Goal: Check status: Check status

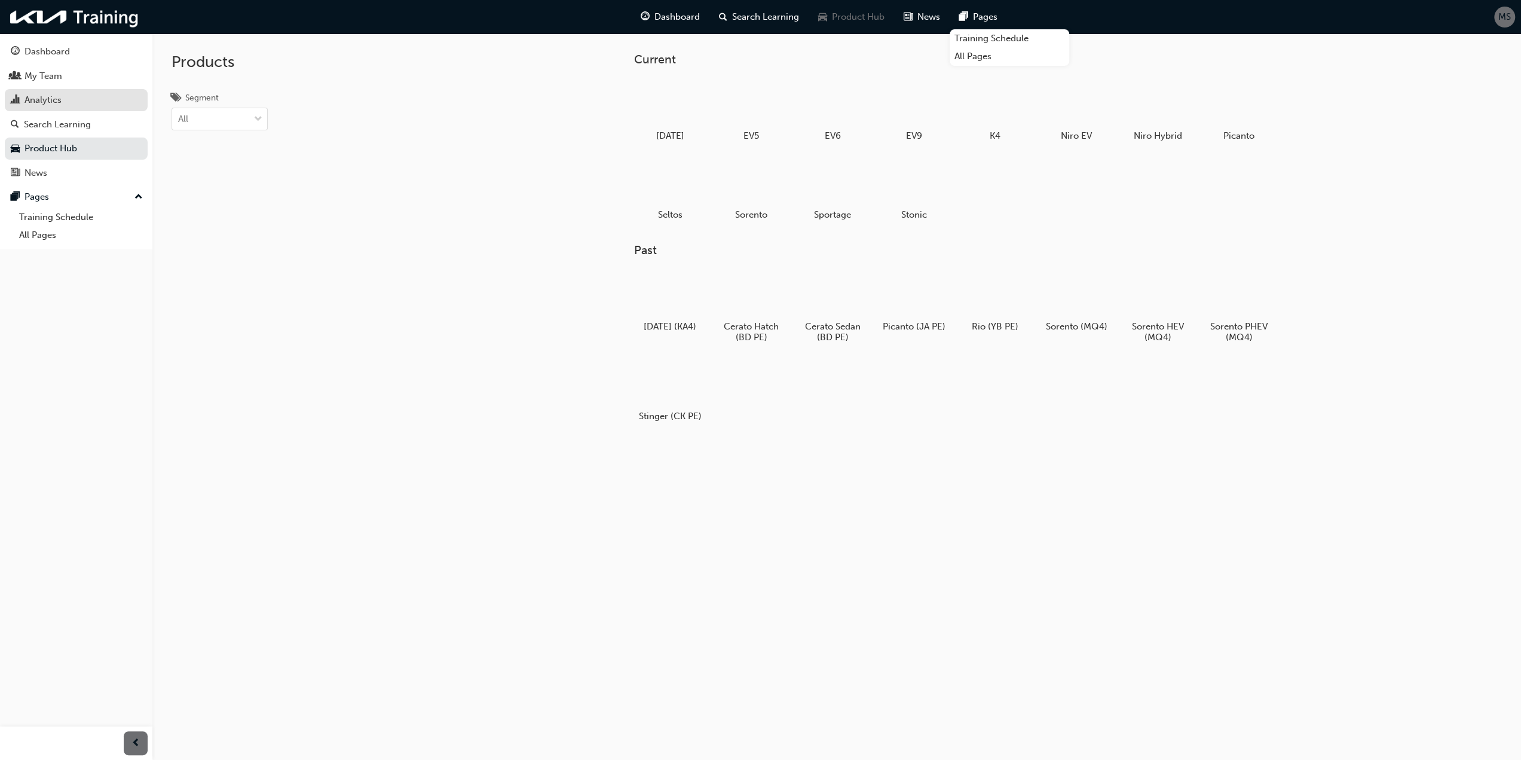
click at [54, 94] on div "Analytics" at bounding box center [43, 100] width 37 height 14
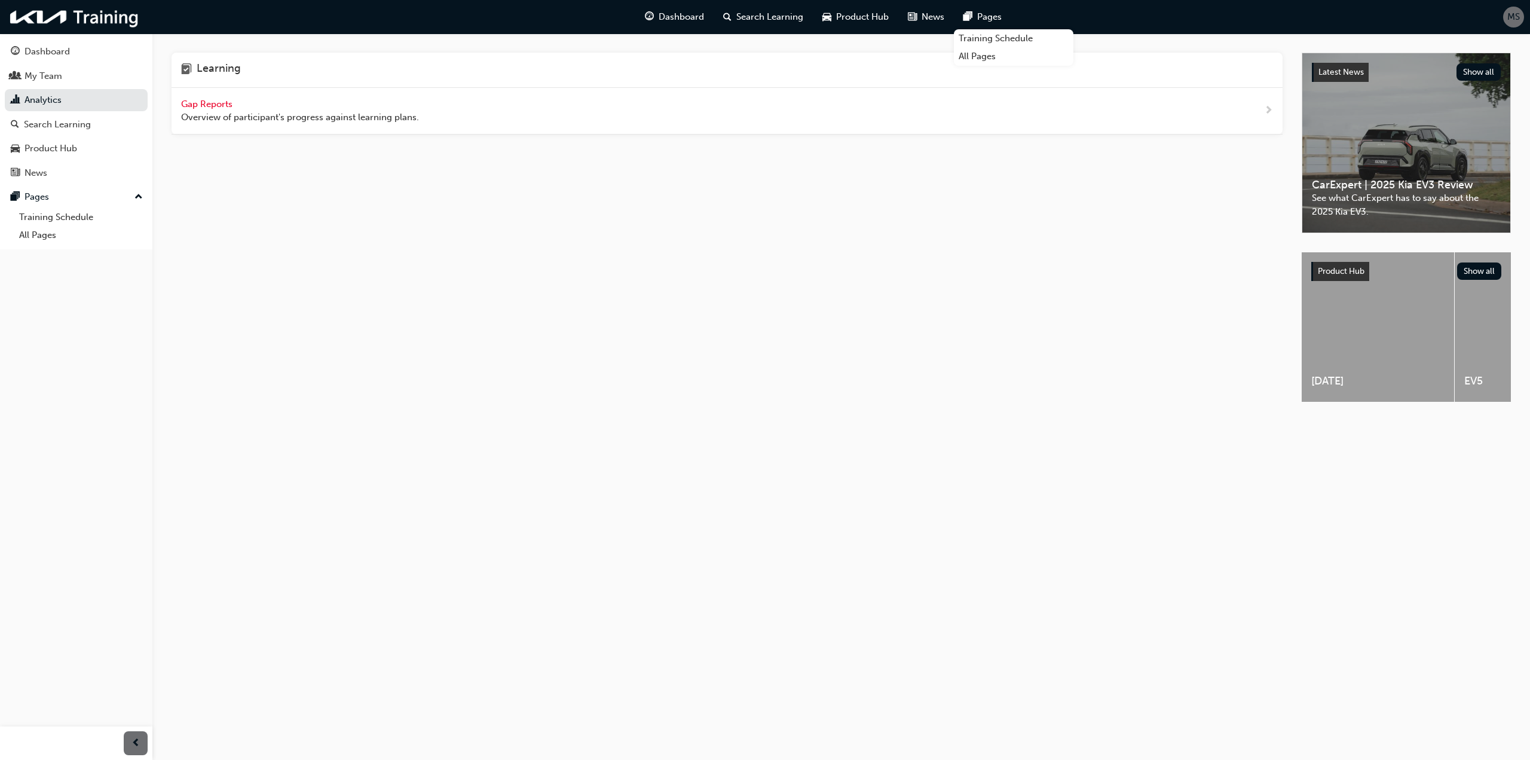
click at [212, 99] on span "Gap Reports" at bounding box center [208, 104] width 54 height 11
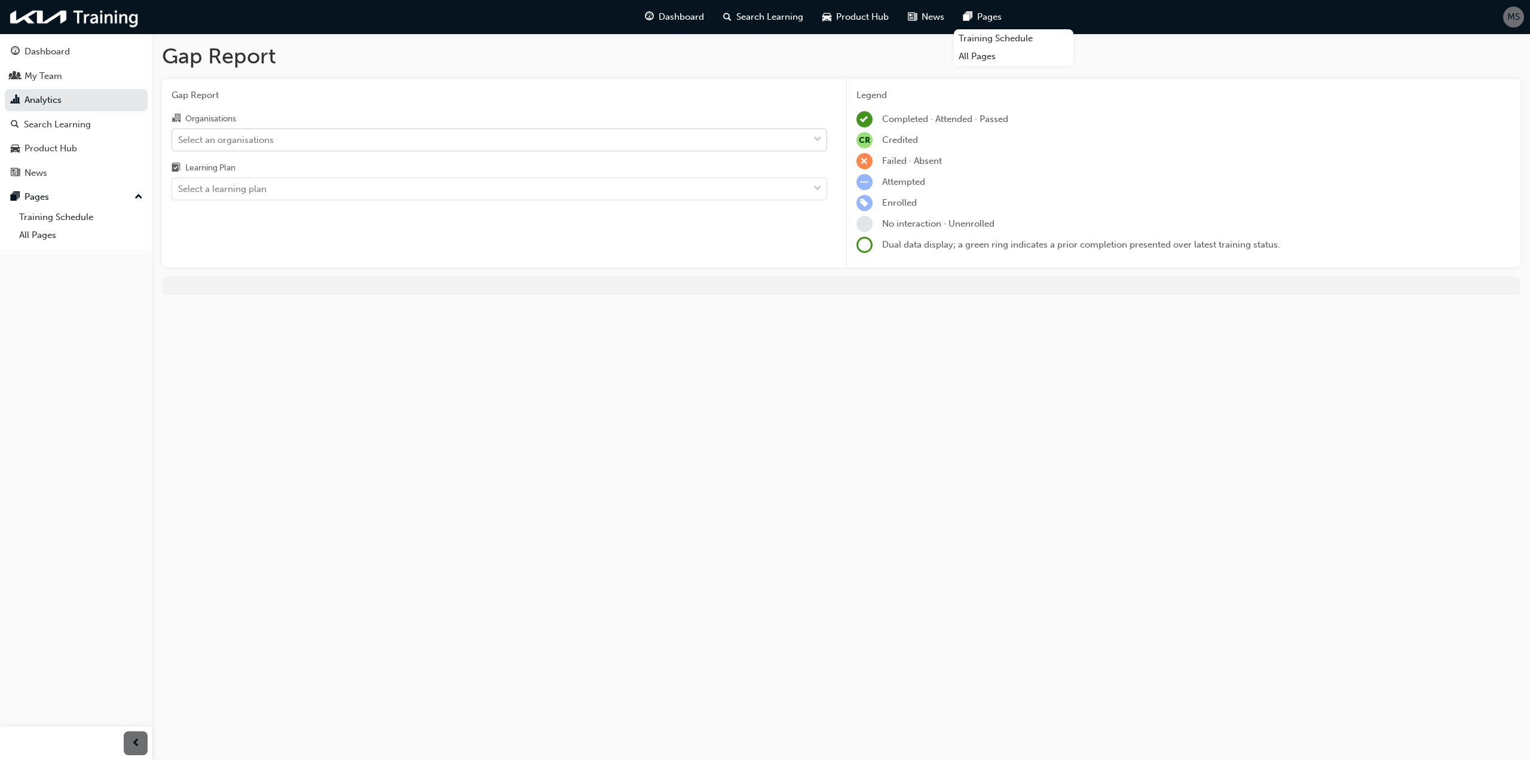
click at [262, 148] on div "Select an organisations" at bounding box center [490, 139] width 636 height 21
click at [179, 144] on input "Organisations Select an organisations" at bounding box center [178, 139] width 1 height 10
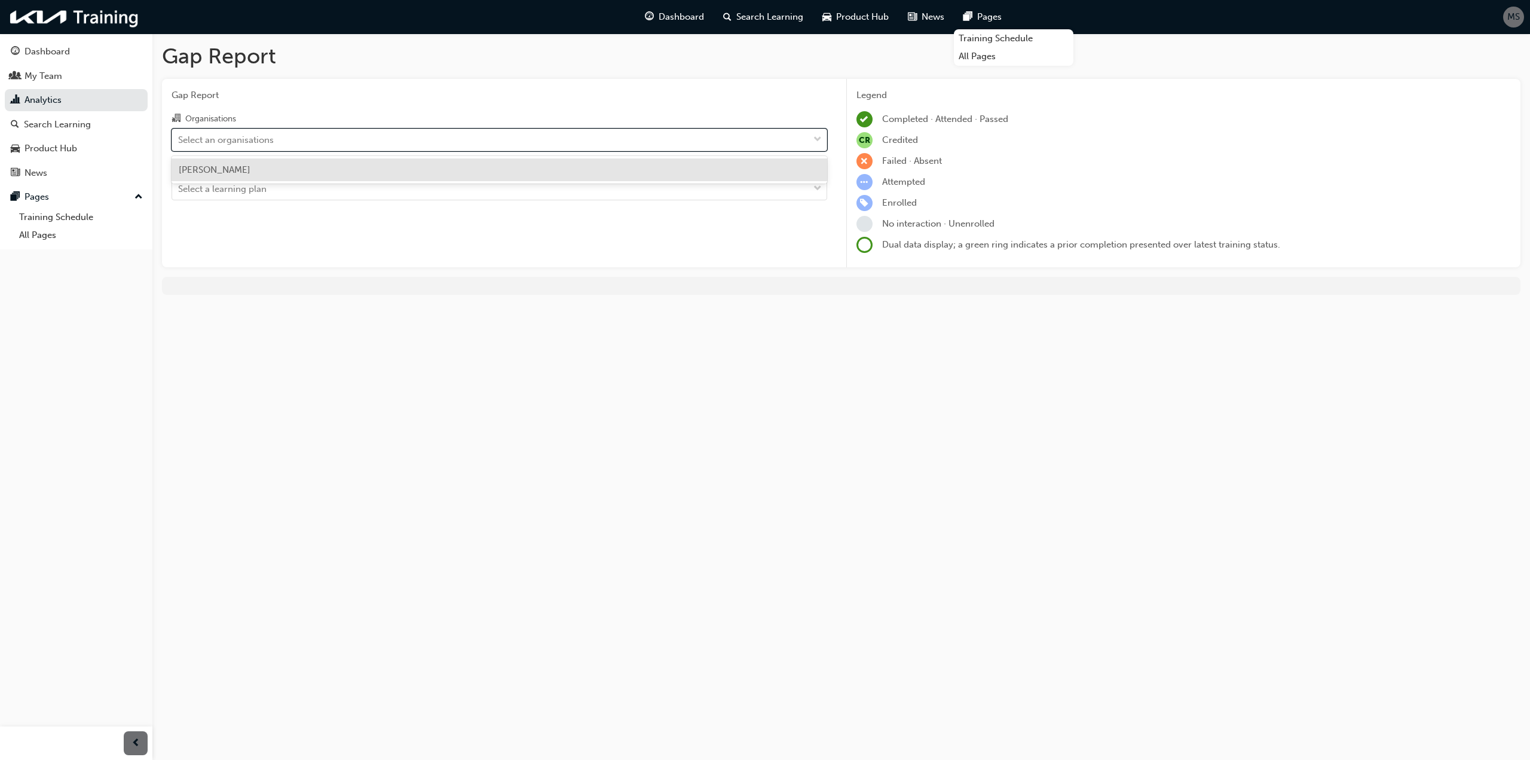
click at [262, 133] on div "Select an organisations" at bounding box center [226, 140] width 96 height 14
click at [179, 134] on input "Organisations option [PERSON_NAME] focused, 1 of 1. 1 result available. Use Up …" at bounding box center [178, 139] width 1 height 10
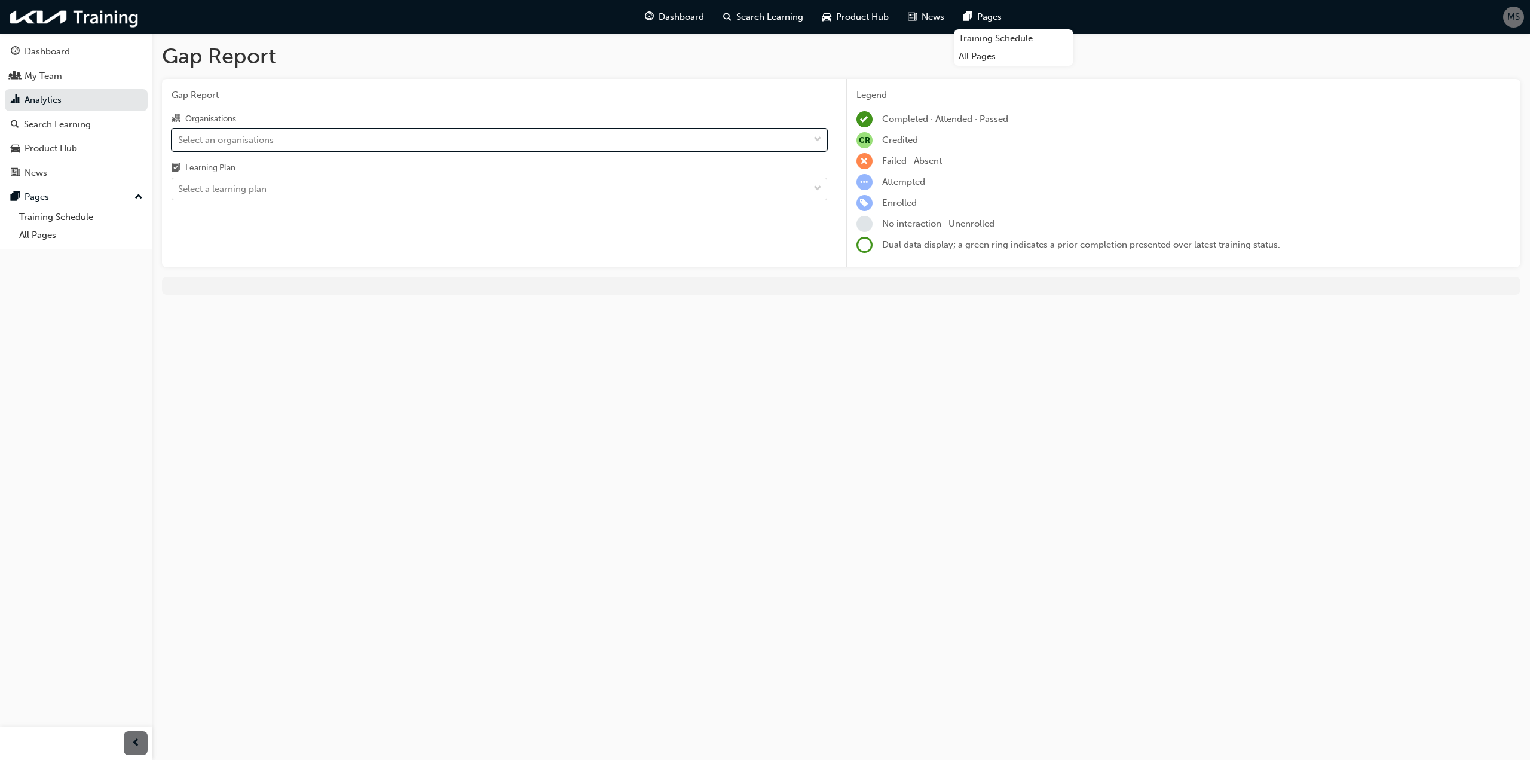
click at [258, 140] on div "Select an organisations" at bounding box center [226, 140] width 96 height 14
click at [179, 140] on input "Organisations 0 results available. Select is focused ,type to refine list, pres…" at bounding box center [178, 139] width 1 height 10
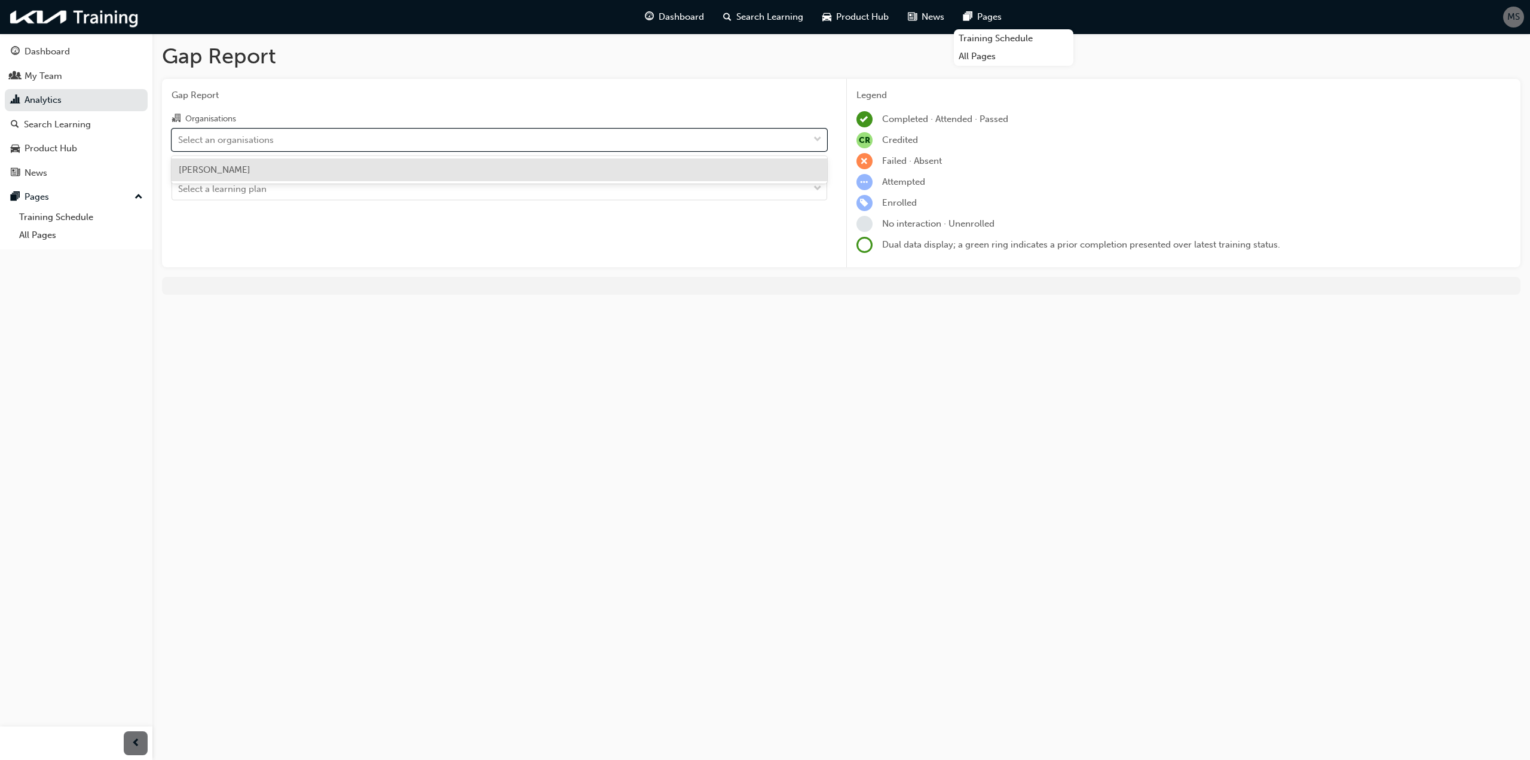
click at [246, 174] on span "[PERSON_NAME]" at bounding box center [215, 169] width 72 height 11
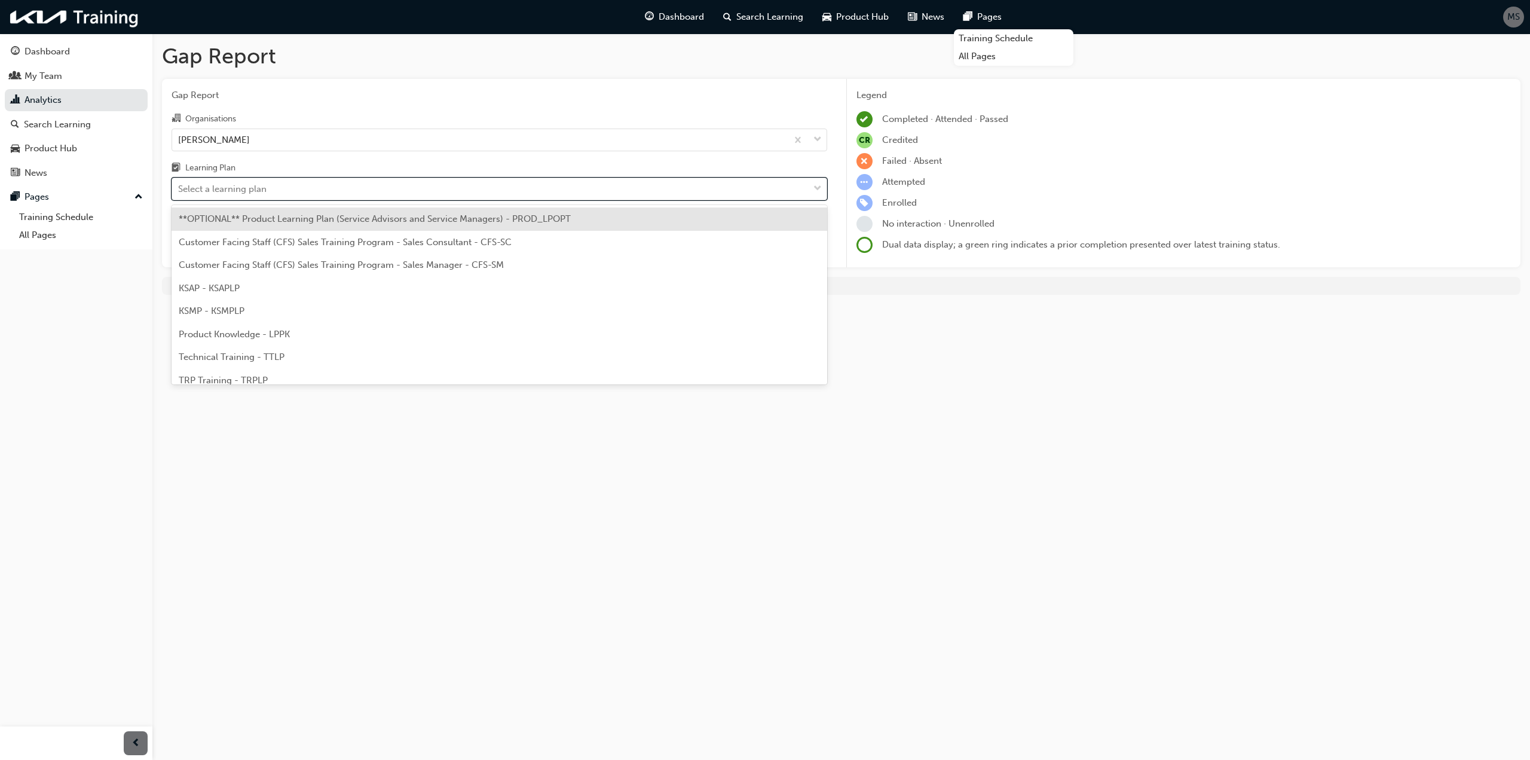
click at [252, 190] on div "Select a learning plan" at bounding box center [222, 189] width 88 height 14
click at [179, 190] on input "Learning Plan option **OPTIONAL** Product Learning Plan (Service Advisors and S…" at bounding box center [178, 188] width 1 height 10
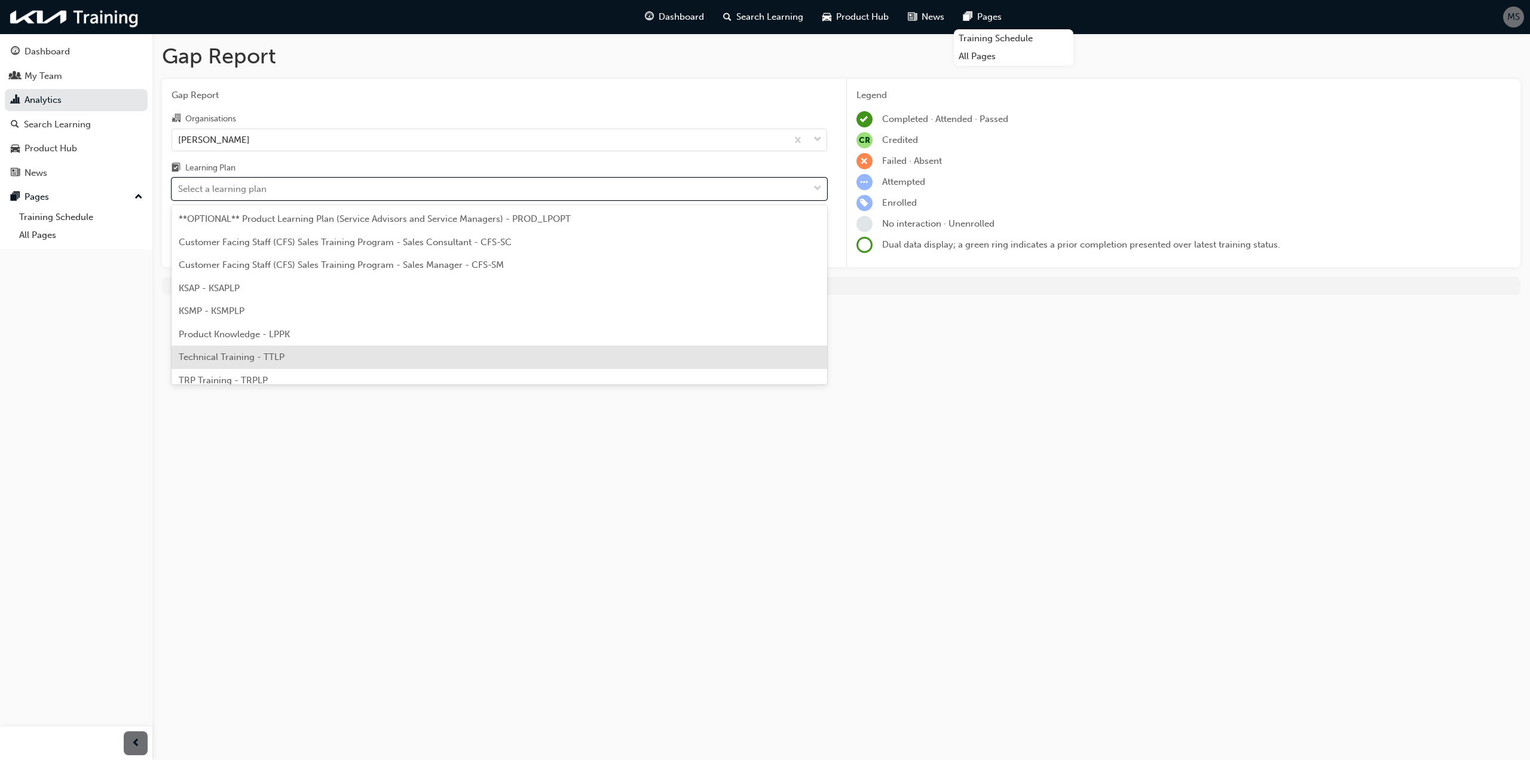
click at [290, 354] on div "Technical Training - TTLP" at bounding box center [500, 356] width 656 height 23
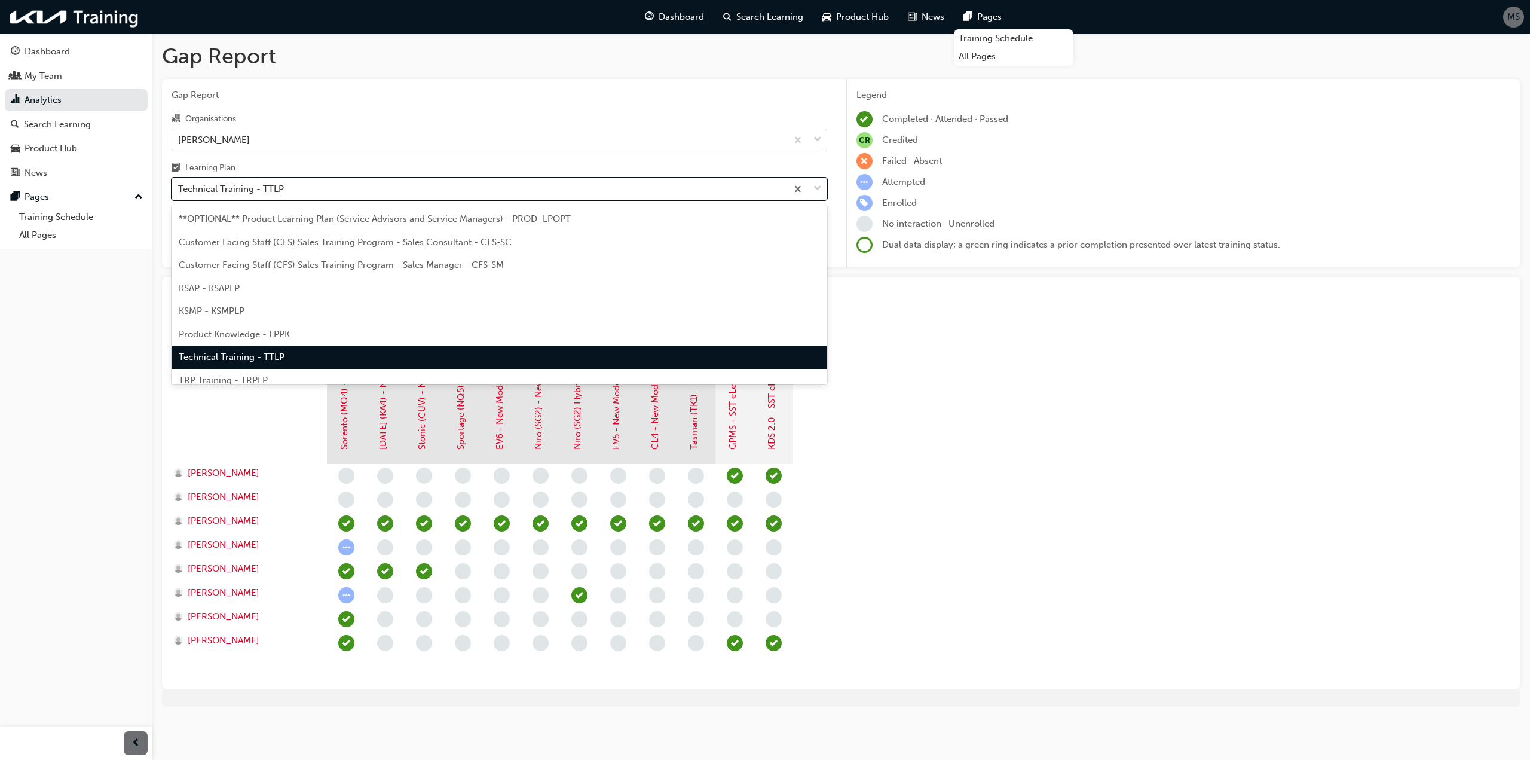
click at [265, 187] on div "Technical Training - TTLP" at bounding box center [231, 189] width 106 height 14
click at [179, 187] on input "Learning Plan option Technical Training - TTLP, selected. option Technical Trai…" at bounding box center [178, 188] width 1 height 10
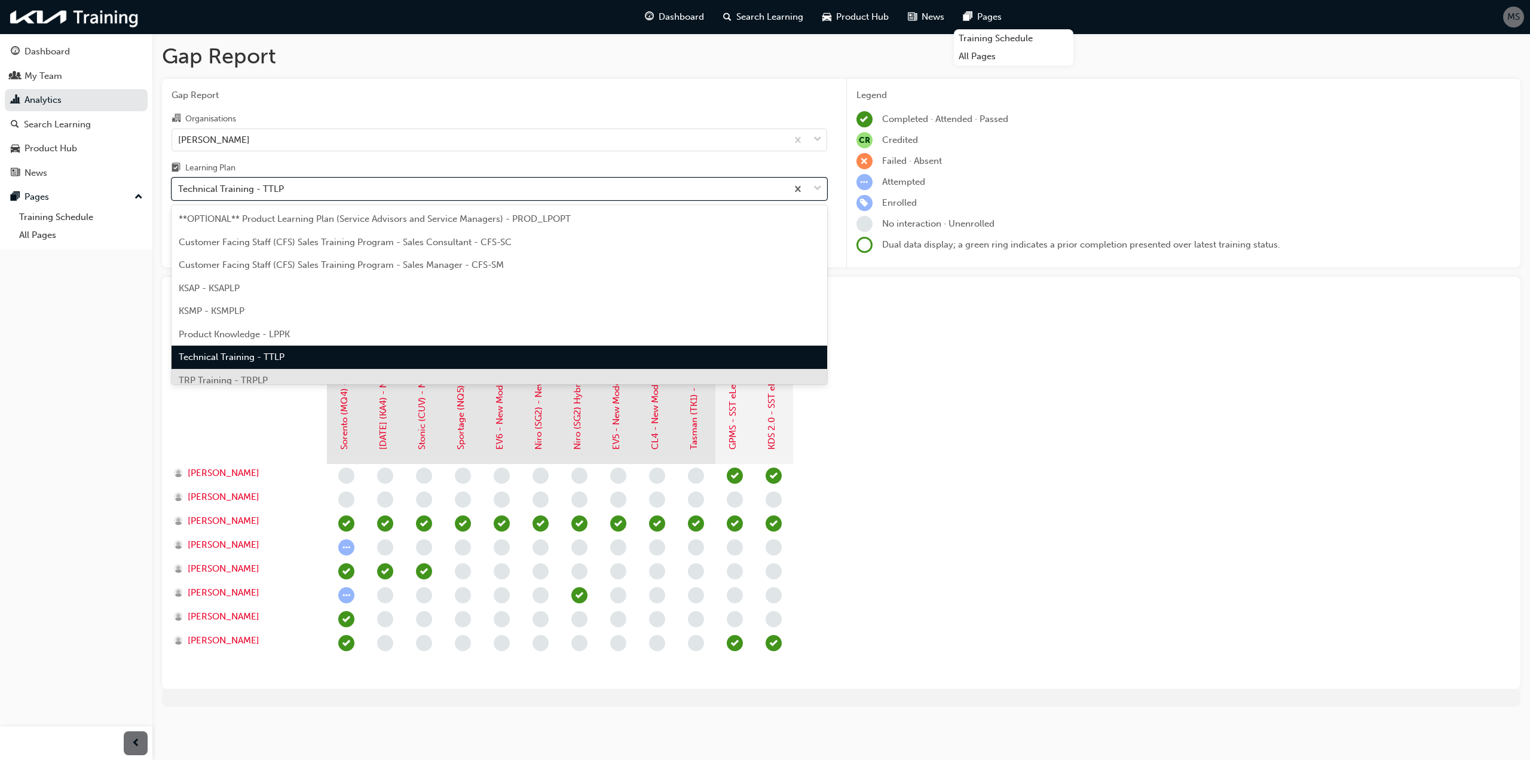
click at [283, 372] on div "TRP Training - TRPLP" at bounding box center [500, 380] width 656 height 23
